Goal: Task Accomplishment & Management: Manage account settings

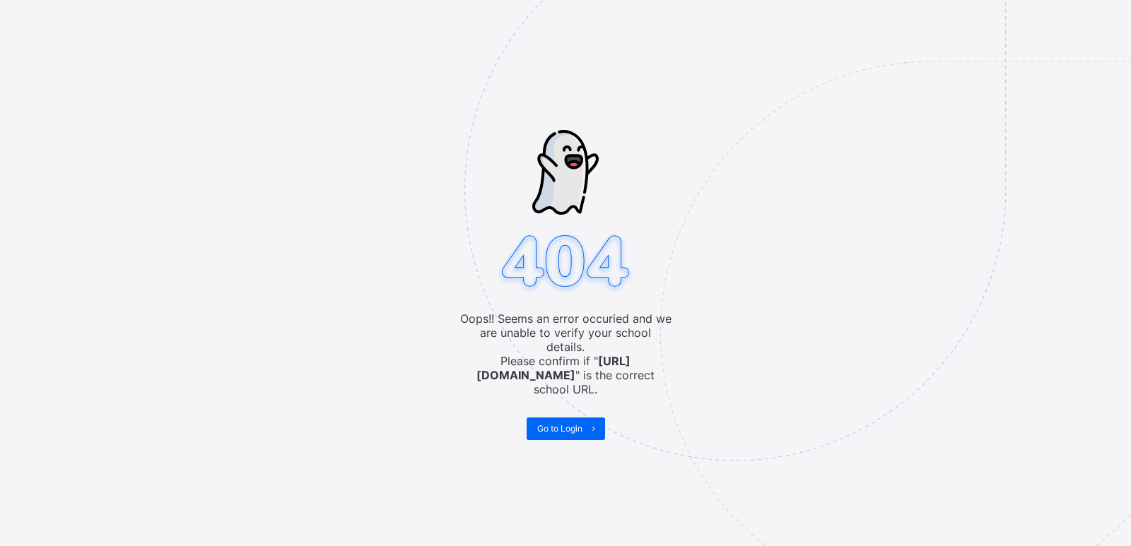
click at [569, 421] on img at bounding box center [832, 260] width 737 height 683
click at [569, 423] on span "Go to Login" at bounding box center [559, 428] width 45 height 11
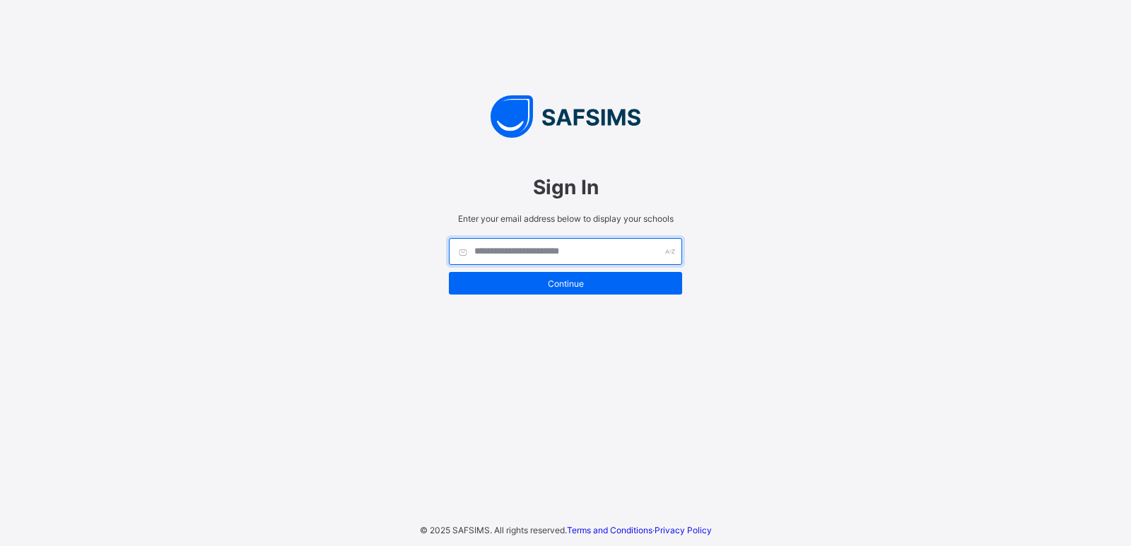
click at [546, 249] on input "text" at bounding box center [565, 251] width 233 height 27
type input "*"
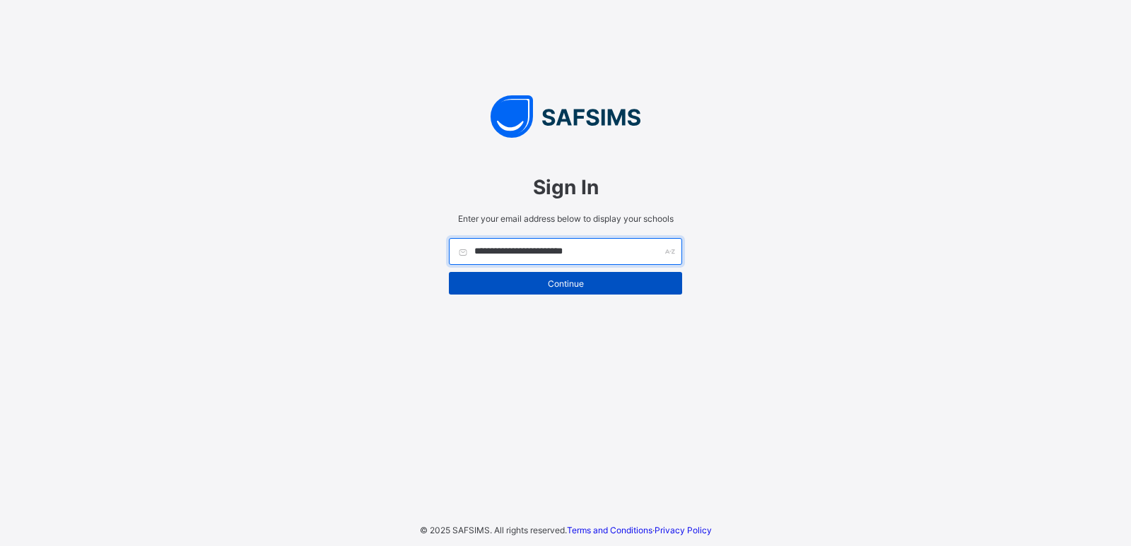
type input "**********"
click at [560, 282] on span "Continue" at bounding box center [565, 283] width 212 height 11
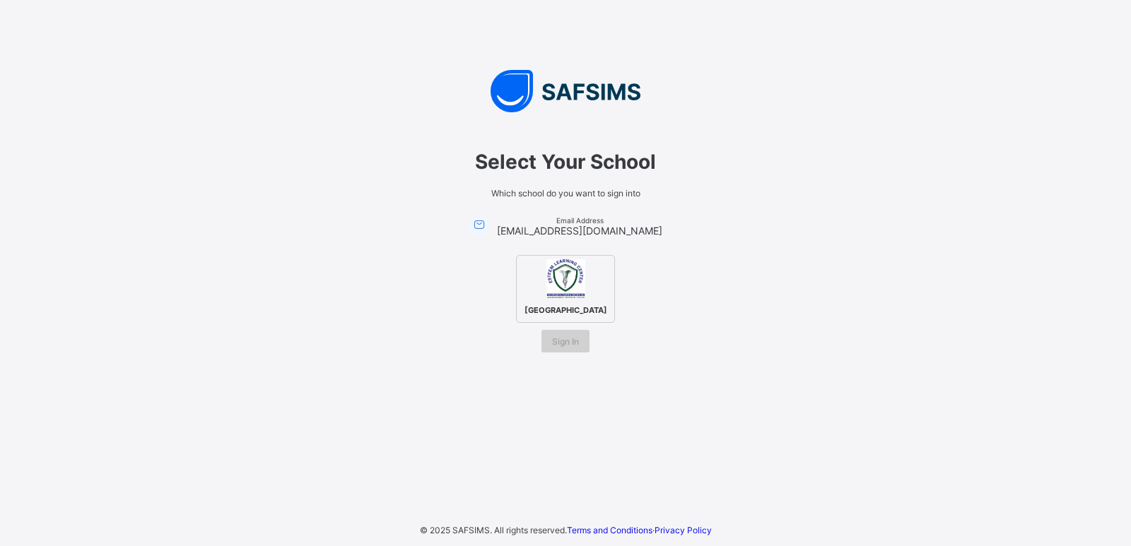
click at [558, 347] on span "Sign In" at bounding box center [565, 341] width 27 height 11
click at [578, 319] on span "[GEOGRAPHIC_DATA]" at bounding box center [566, 310] width 90 height 17
click at [563, 347] on span "Sign In" at bounding box center [565, 341] width 27 height 11
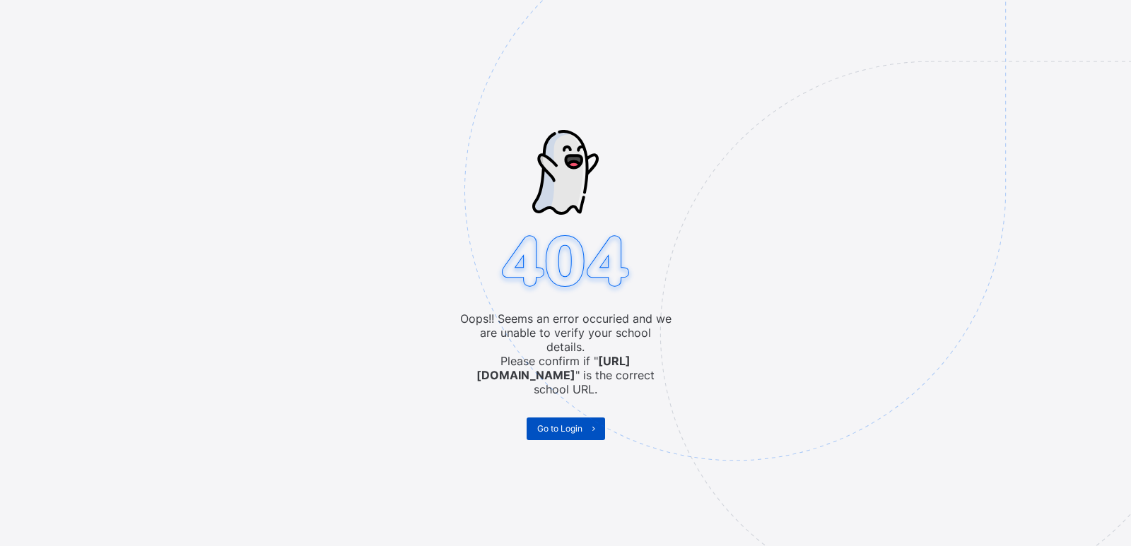
click at [544, 423] on span "Go to Login" at bounding box center [559, 428] width 45 height 11
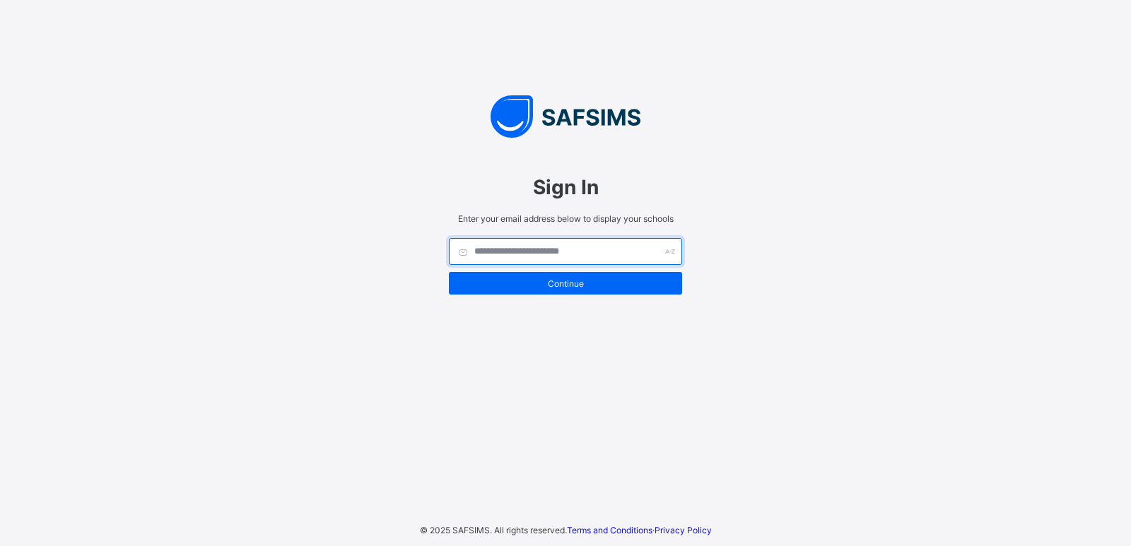
click at [581, 252] on input "text" at bounding box center [565, 251] width 233 height 27
type input "**********"
